Goal: Task Accomplishment & Management: Manage account settings

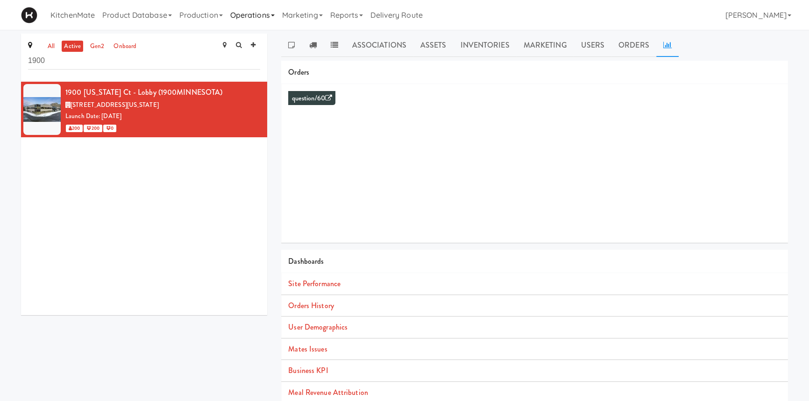
click at [246, 17] on link "Operations" at bounding box center [252, 15] width 52 height 30
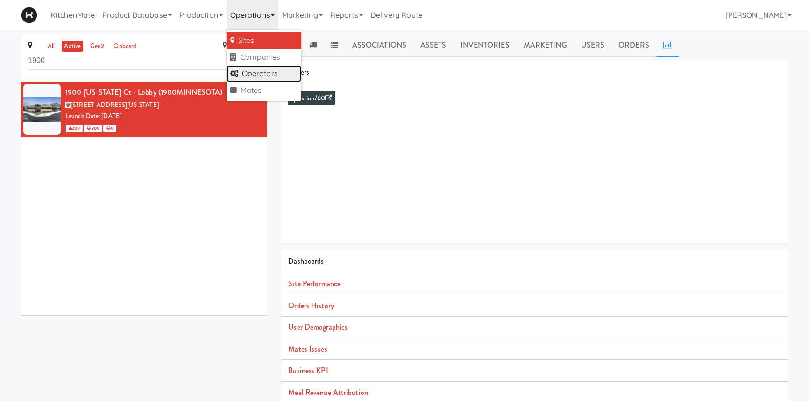
click at [254, 73] on link "Operators" at bounding box center [263, 73] width 75 height 17
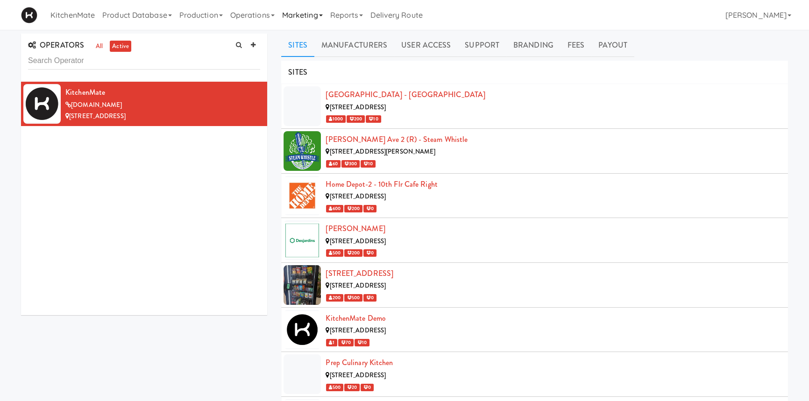
click at [301, 19] on link "Marketing" at bounding box center [302, 15] width 48 height 30
click at [317, 47] on link "Users" at bounding box center [315, 40] width 75 height 17
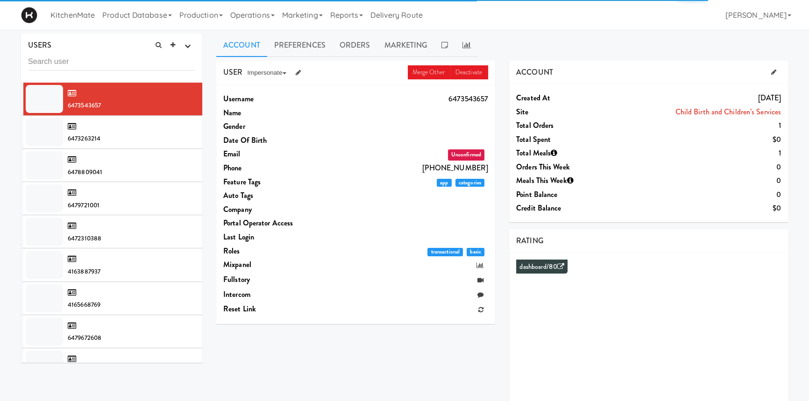
click at [160, 62] on input "text" at bounding box center [111, 61] width 167 height 17
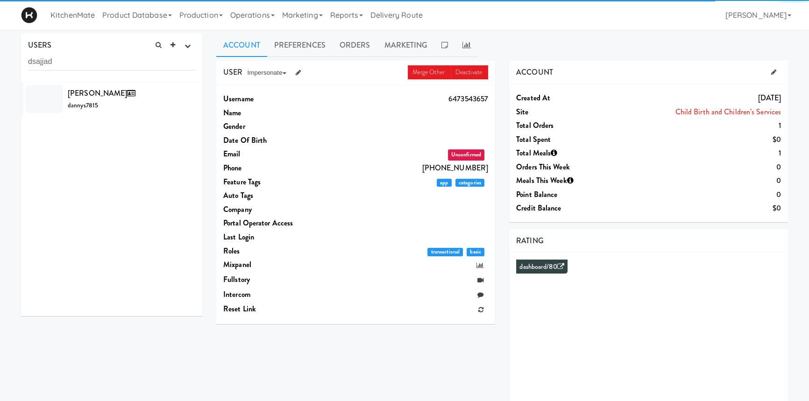
type input "dsajjad"
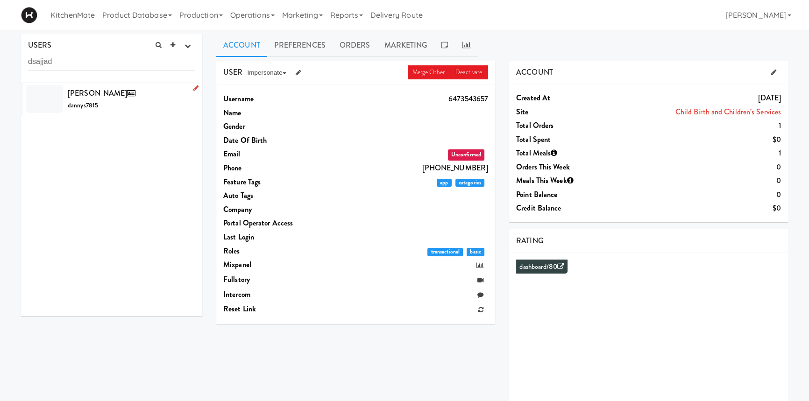
click at [85, 94] on span "[PERSON_NAME]" at bounding box center [103, 93] width 71 height 11
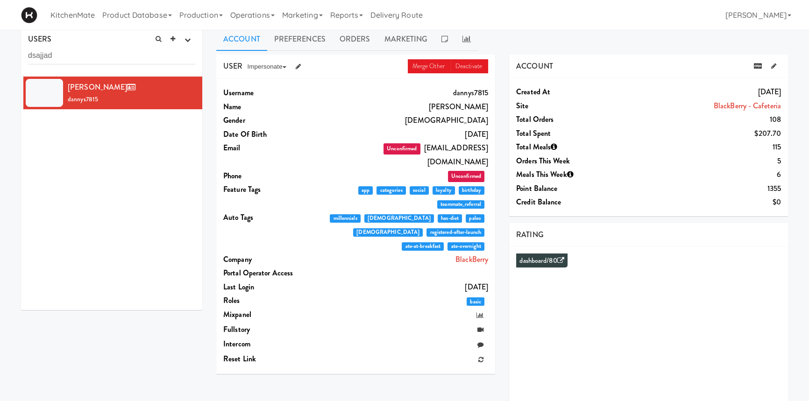
scroll to position [5, 0]
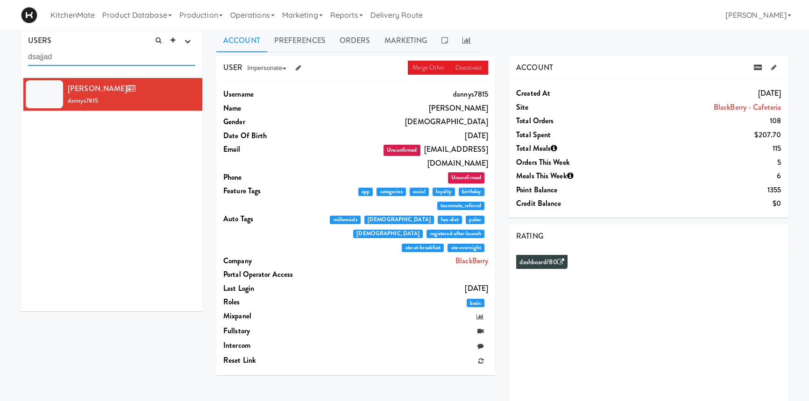
click at [109, 57] on input "dsajjad" at bounding box center [111, 57] width 167 height 17
click at [102, 57] on input "dsajjad" at bounding box center [111, 57] width 167 height 17
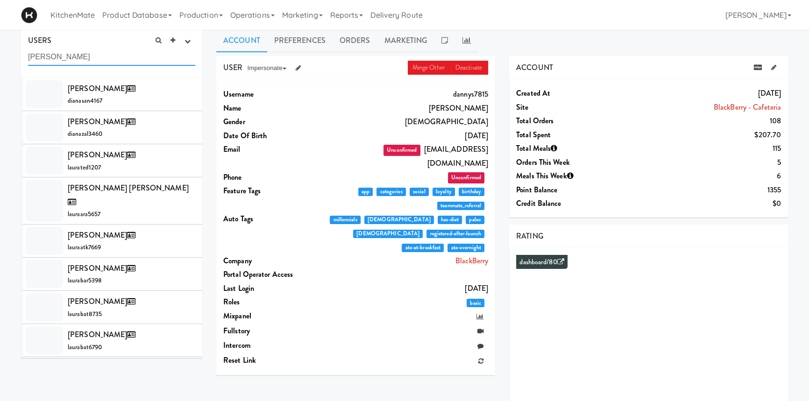
click at [51, 56] on input "[PERSON_NAME]" at bounding box center [111, 57] width 167 height 17
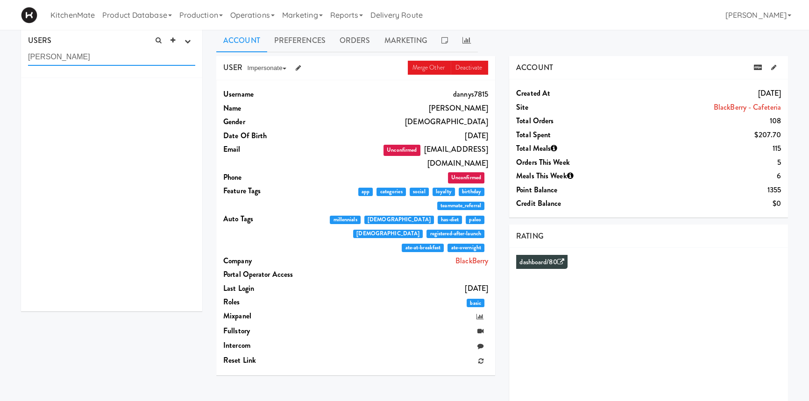
type input "[PERSON_NAME]"
